Goal: Check status

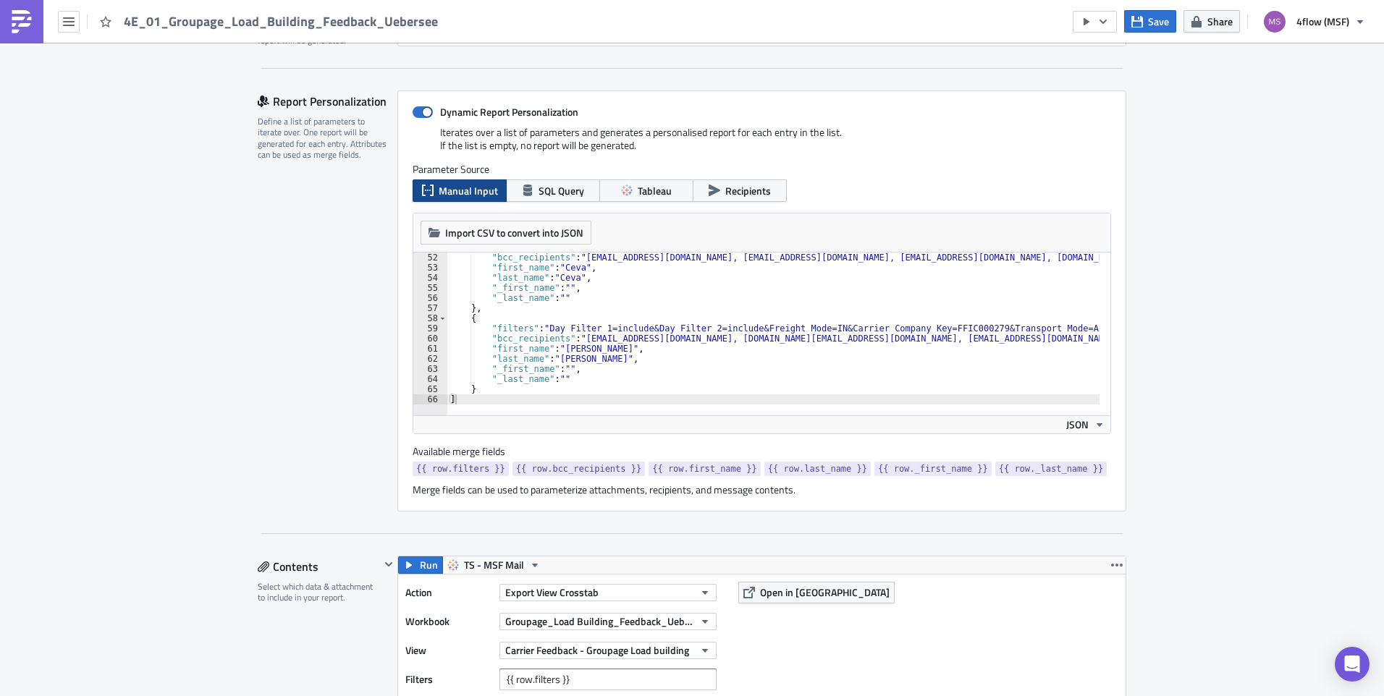
scroll to position [517, 0]
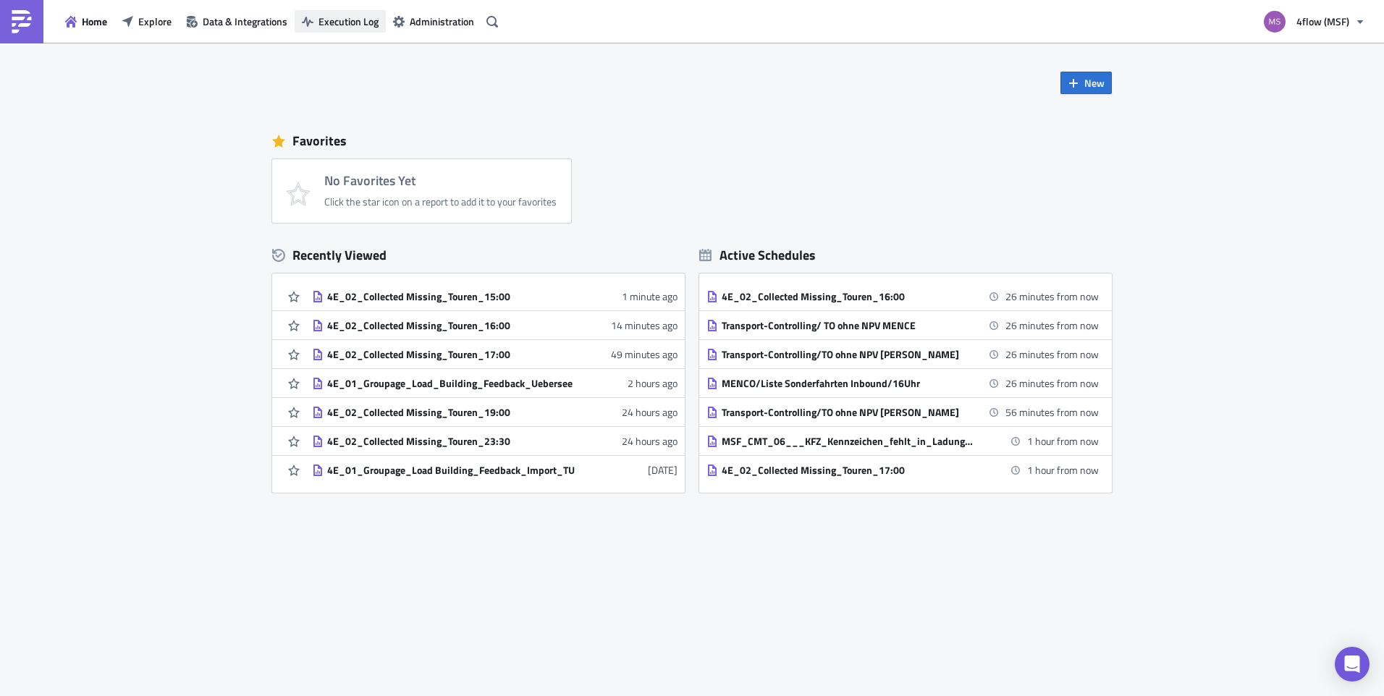
click at [373, 18] on span "Execution Log" at bounding box center [348, 21] width 60 height 15
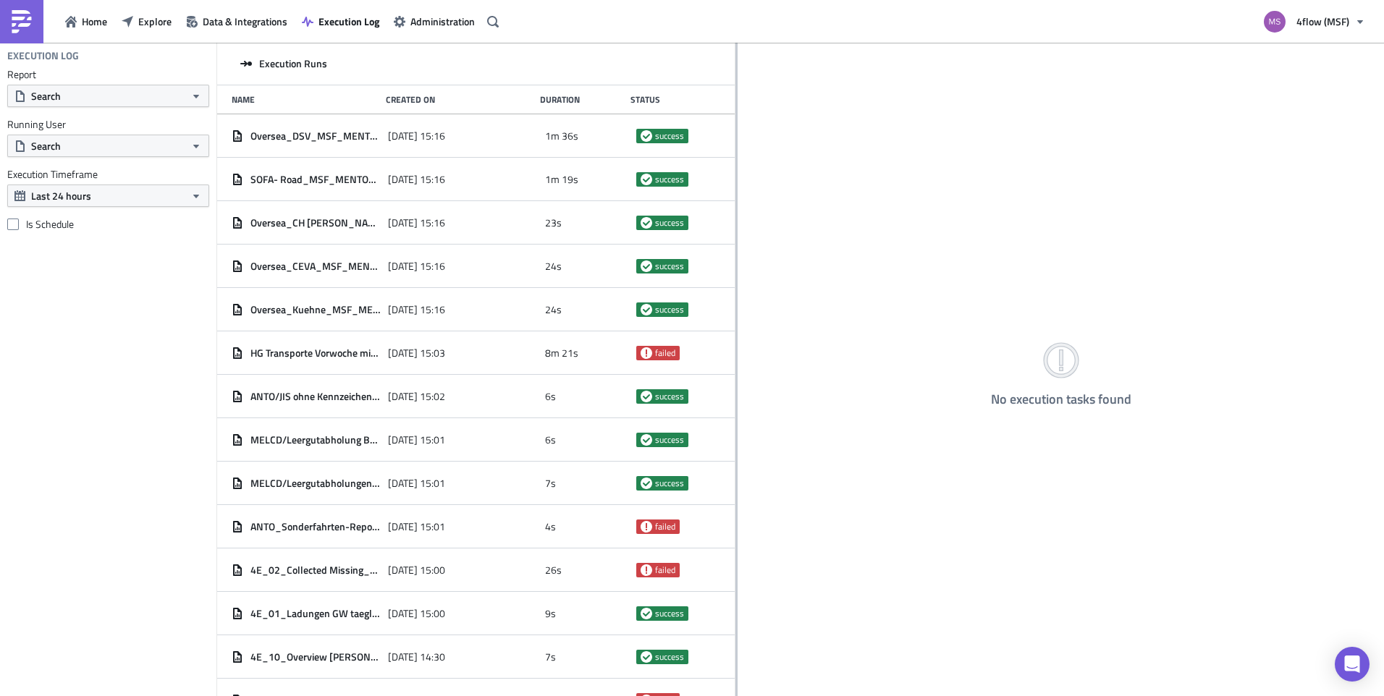
drag, startPoint x: 450, startPoint y: 182, endPoint x: 735, endPoint y: 173, distance: 285.3
click at [735, 173] on div at bounding box center [736, 371] width 2 height 656
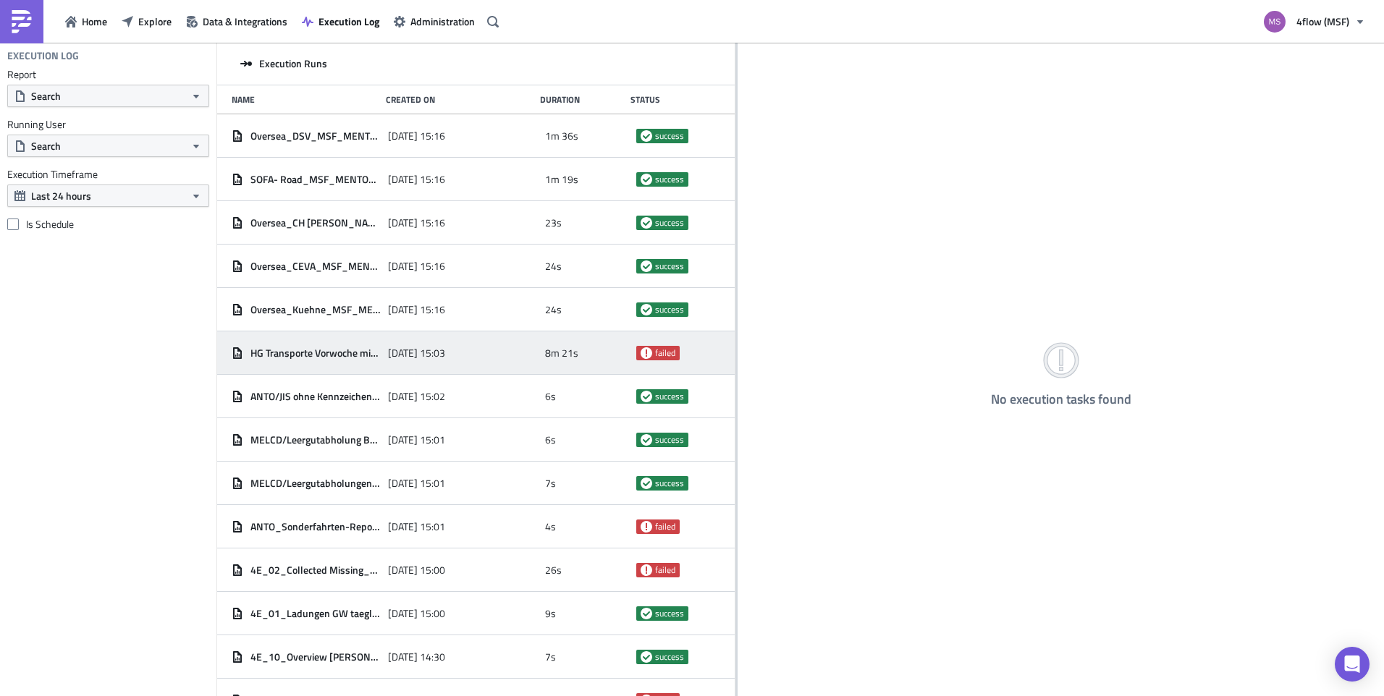
click at [330, 352] on span "HG Transporte Vorwoche mit Exceptions" at bounding box center [315, 353] width 130 height 13
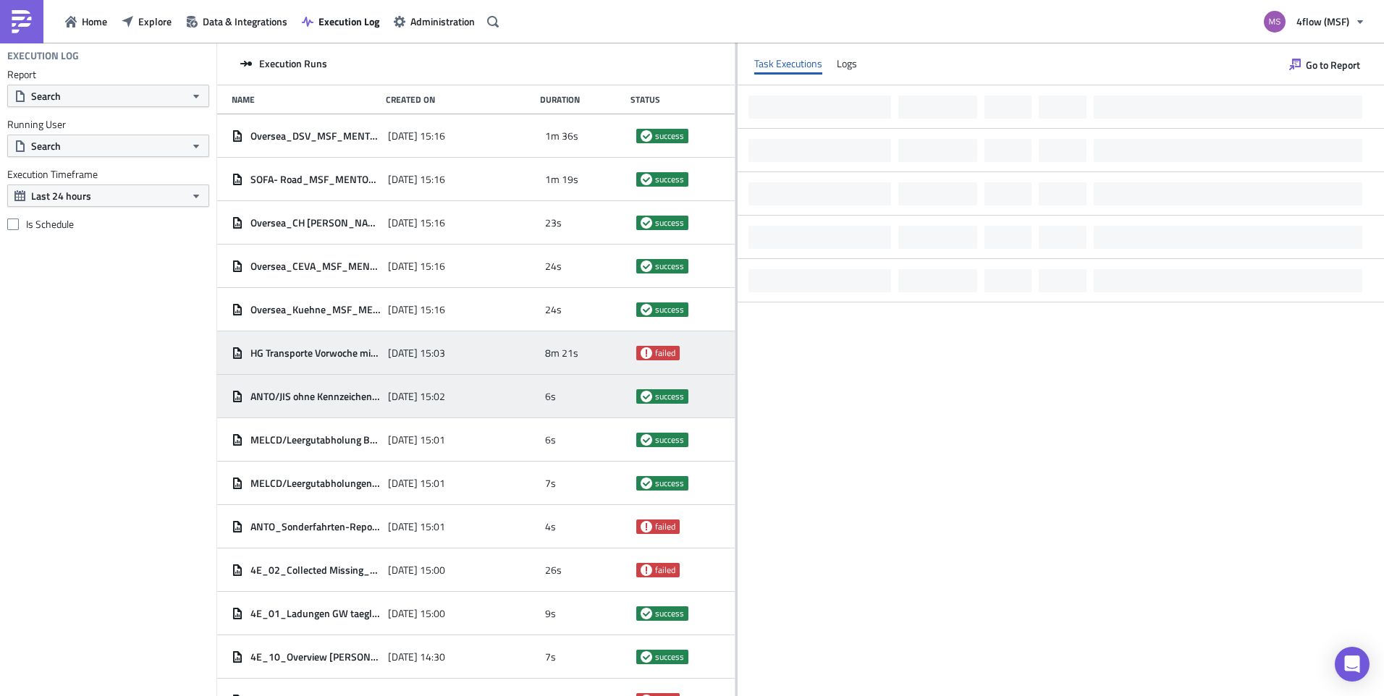
click at [336, 391] on span "ANTO/JIS ohne Kennzeichen 15:00" at bounding box center [315, 396] width 130 height 13
